Goal: Transaction & Acquisition: Purchase product/service

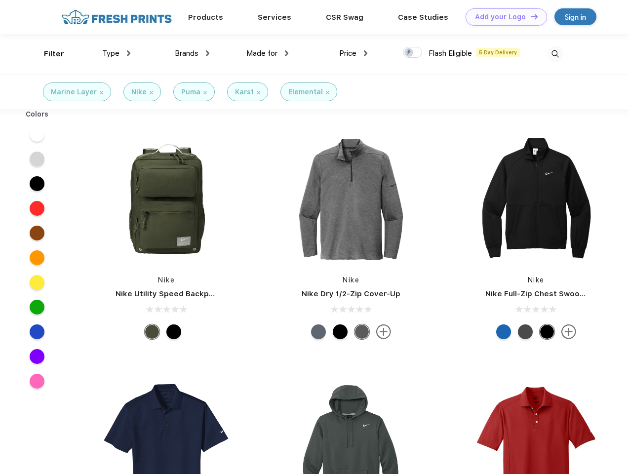
scroll to position [0, 0]
click at [503, 17] on link "Add your Logo Design Tool" at bounding box center [506, 16] width 81 height 17
click at [0, 0] on div "Design Tool" at bounding box center [0, 0] width 0 height 0
click at [530, 16] on link "Add your Logo Design Tool" at bounding box center [506, 16] width 81 height 17
click at [47, 54] on div "Filter" at bounding box center [54, 53] width 20 height 11
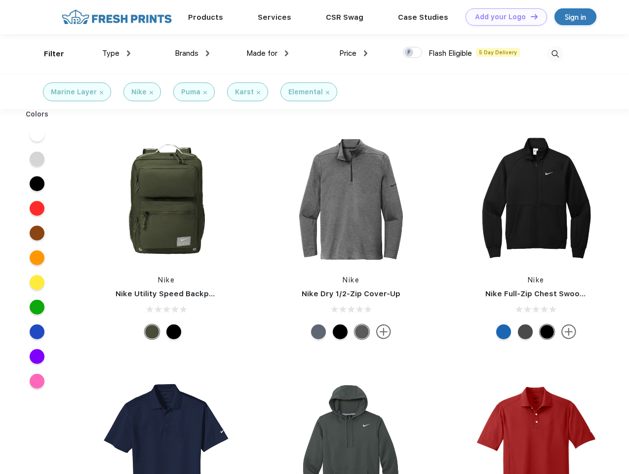
click at [117, 53] on span "Type" at bounding box center [110, 53] width 17 height 9
click at [192, 53] on span "Brands" at bounding box center [187, 53] width 24 height 9
click at [268, 53] on span "Made for" at bounding box center [261, 53] width 31 height 9
click at [354, 53] on span "Price" at bounding box center [347, 53] width 17 height 9
click at [413, 53] on div at bounding box center [412, 52] width 19 height 11
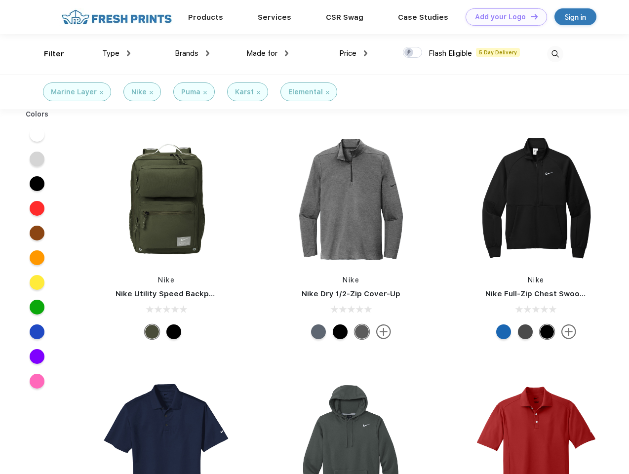
click at [409, 53] on input "checkbox" at bounding box center [406, 49] width 6 height 6
click at [555, 54] on img at bounding box center [555, 54] width 16 height 16
